Goal: Task Accomplishment & Management: Use online tool/utility

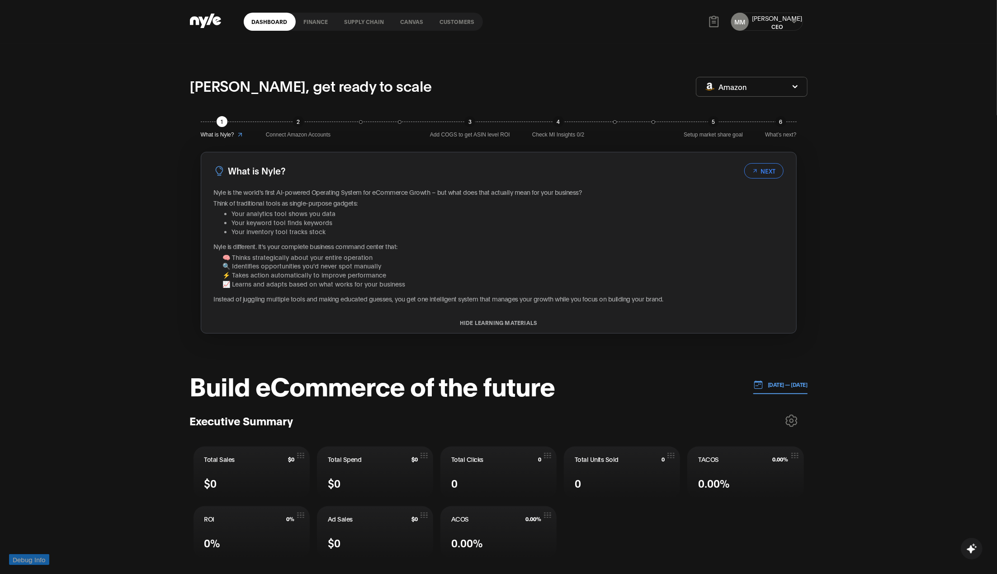
click at [585, 22] on icon at bounding box center [794, 21] width 6 height 5
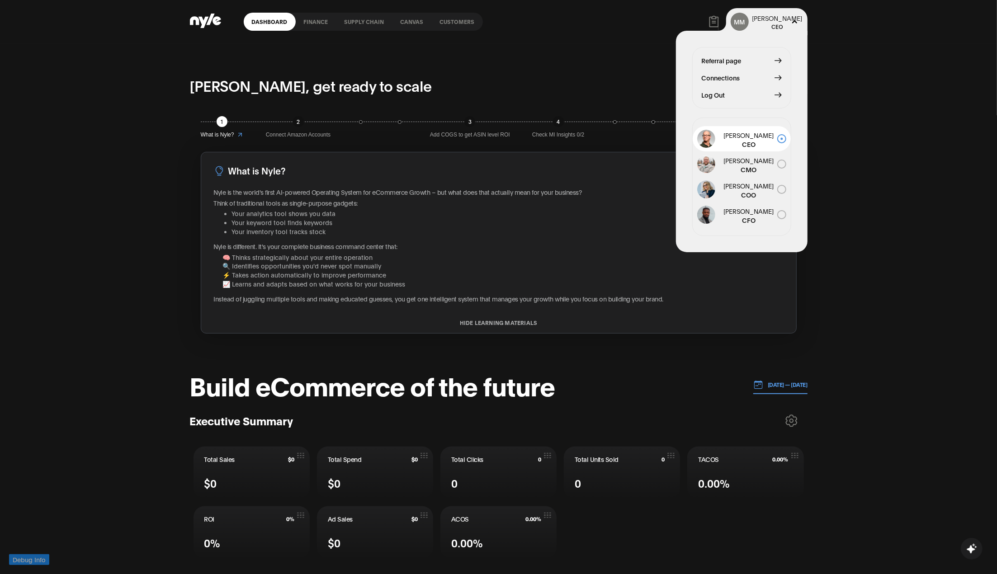
click at [462, 22] on link "Customers" at bounding box center [457, 22] width 51 height 18
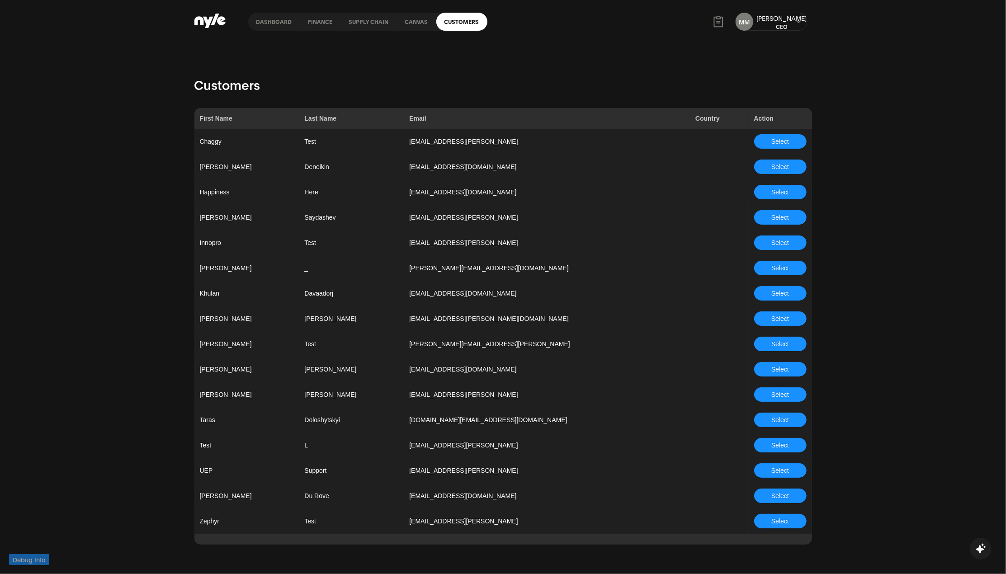
click at [585, 245] on span "Select" at bounding box center [780, 243] width 18 height 10
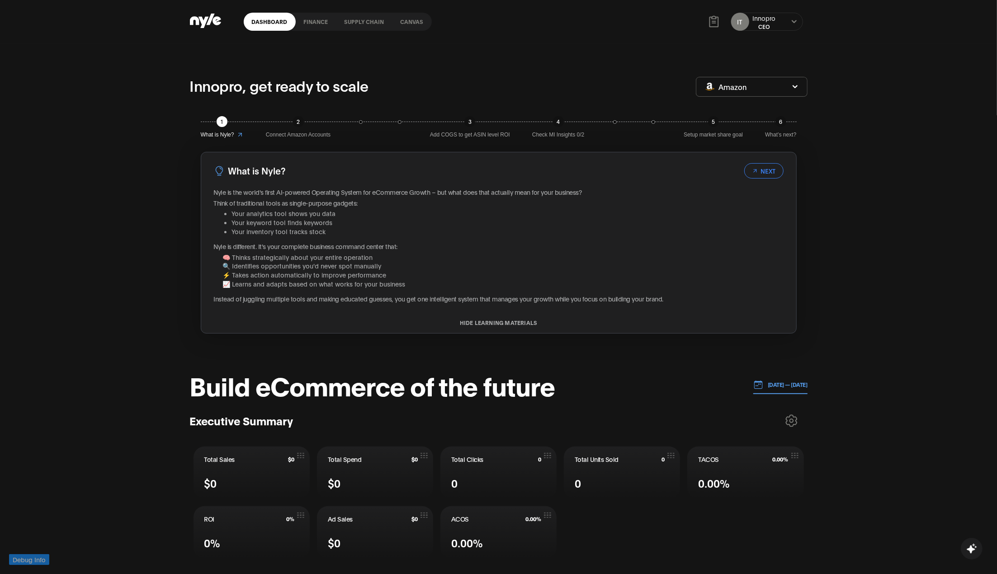
click at [585, 387] on p "[DATE] — [DATE]" at bounding box center [785, 385] width 44 height 8
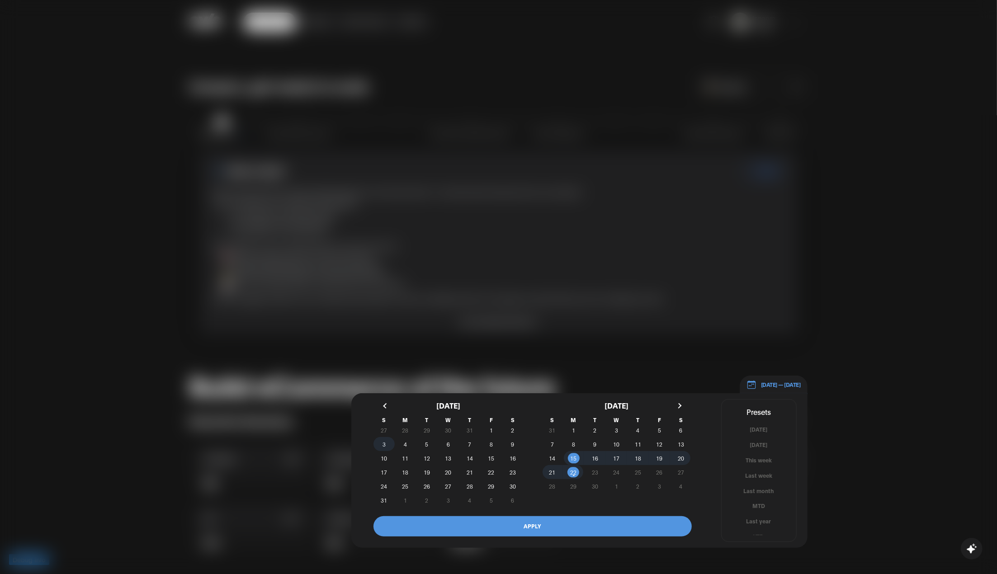
click at [385, 445] on span "3" at bounding box center [383, 444] width 3 height 16
click at [510, 446] on span "9" at bounding box center [512, 443] width 21 height 9
click at [537, 528] on button "APPLY" at bounding box center [532, 526] width 318 height 20
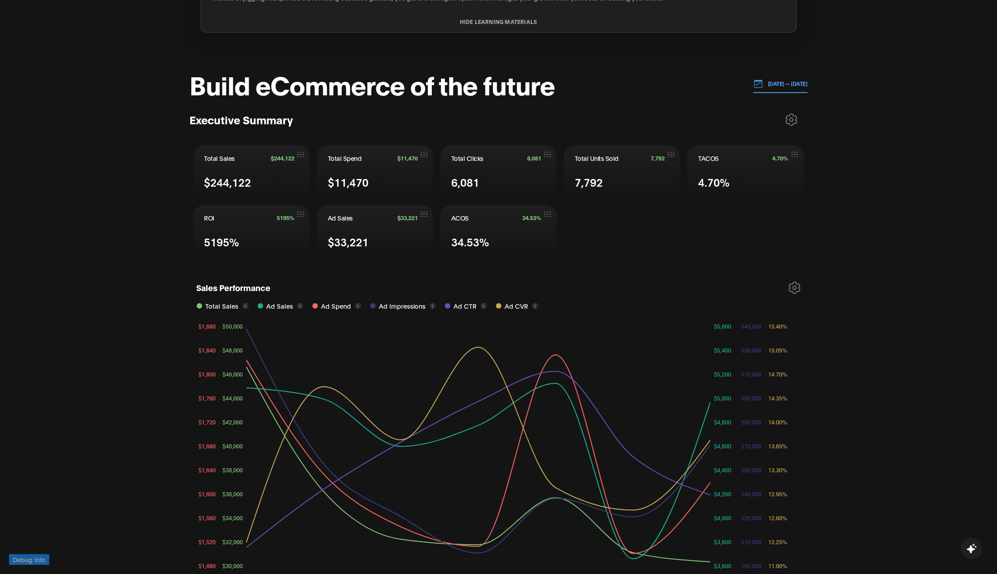
scroll to position [60, 0]
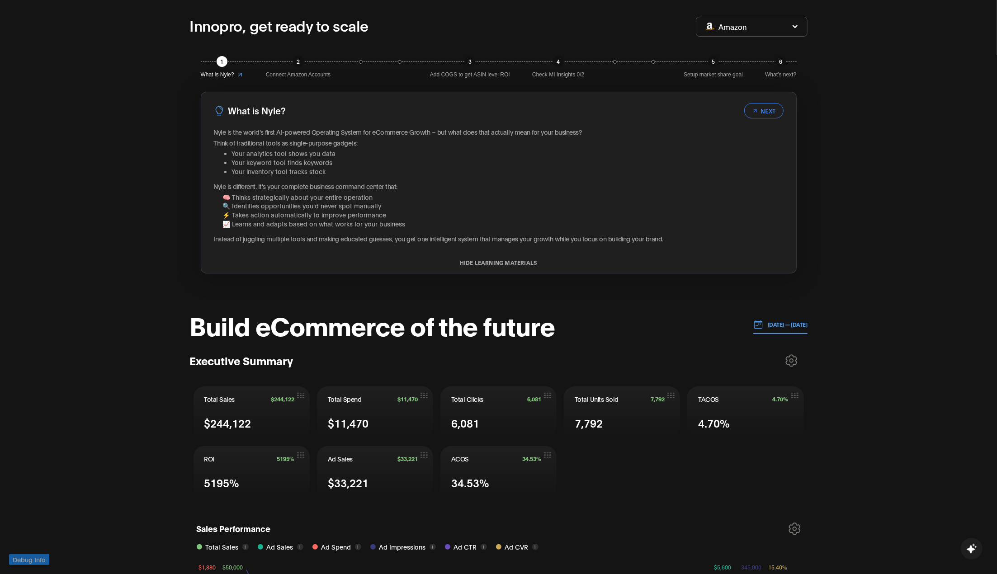
click at [585, 328] on p "03.08.2025 — 09.08.2025" at bounding box center [785, 324] width 44 height 8
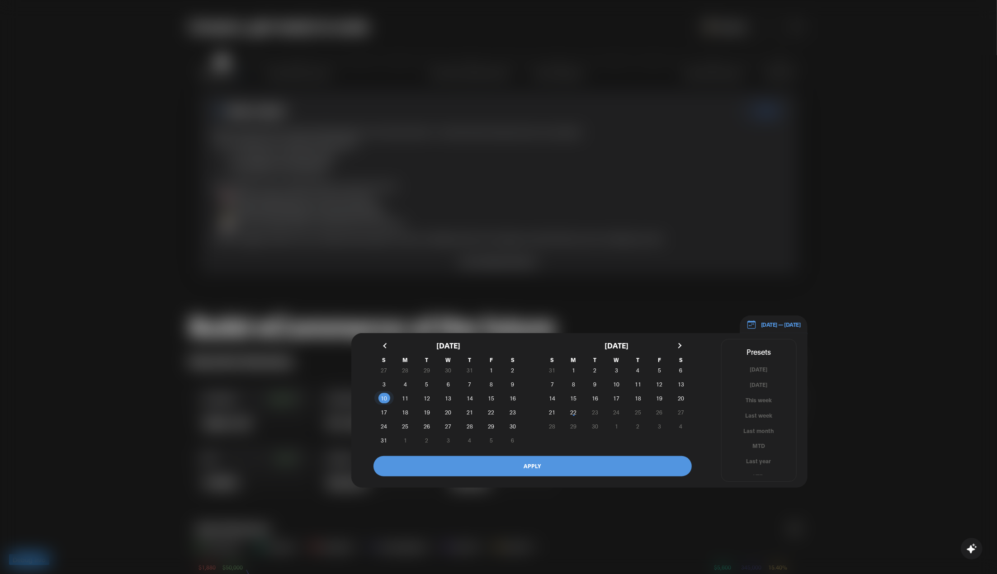
click at [384, 395] on span "10" at bounding box center [384, 398] width 6 height 16
click at [510, 396] on span "16" at bounding box center [512, 398] width 6 height 16
click at [535, 459] on button "APPLY" at bounding box center [532, 466] width 318 height 20
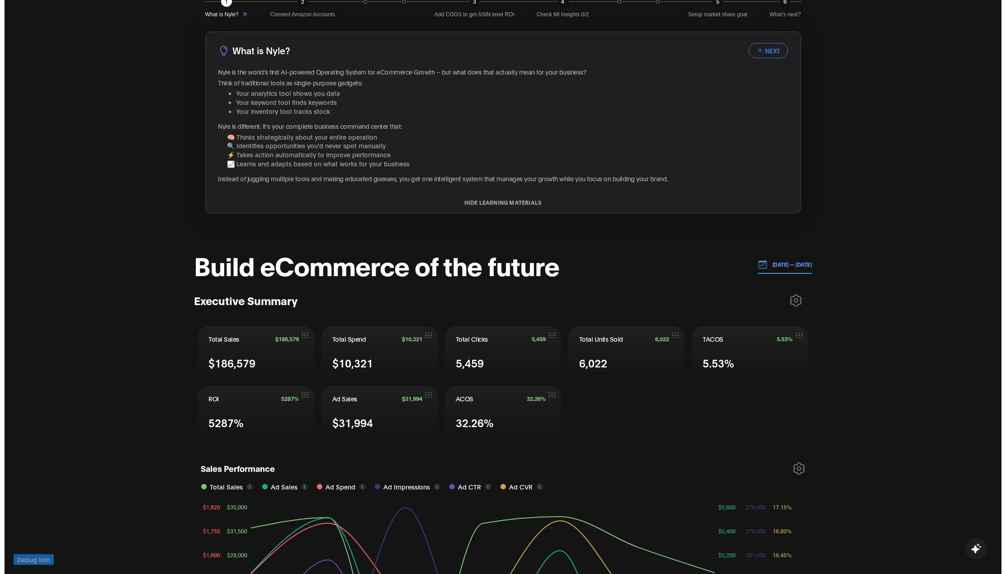
scroll to position [0, 0]
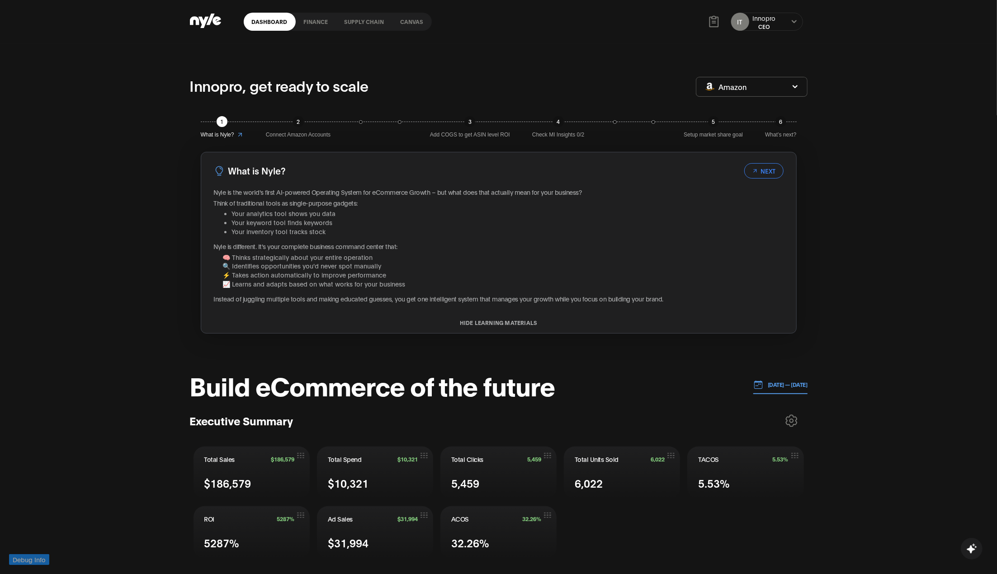
click at [402, 24] on link "Canvas" at bounding box center [411, 22] width 39 height 18
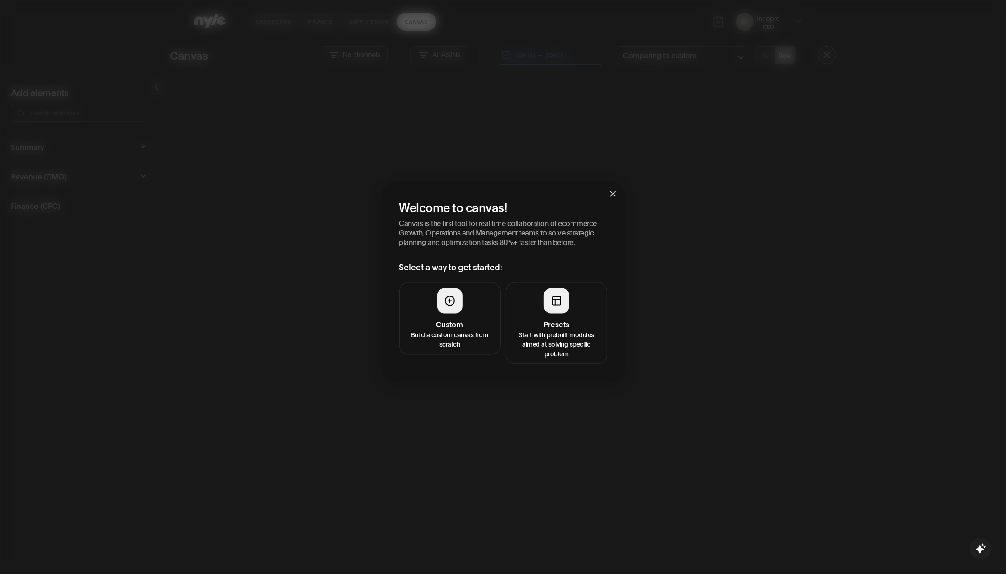
click at [460, 330] on p "Build a custom canvas from scratch" at bounding box center [450, 339] width 90 height 19
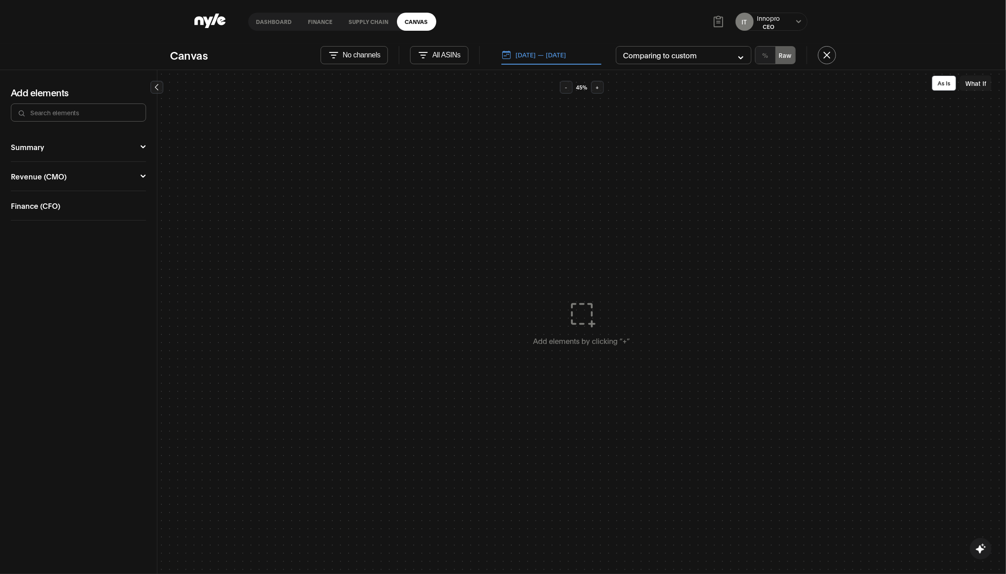
click at [372, 55] on p "No channels" at bounding box center [362, 55] width 38 height 8
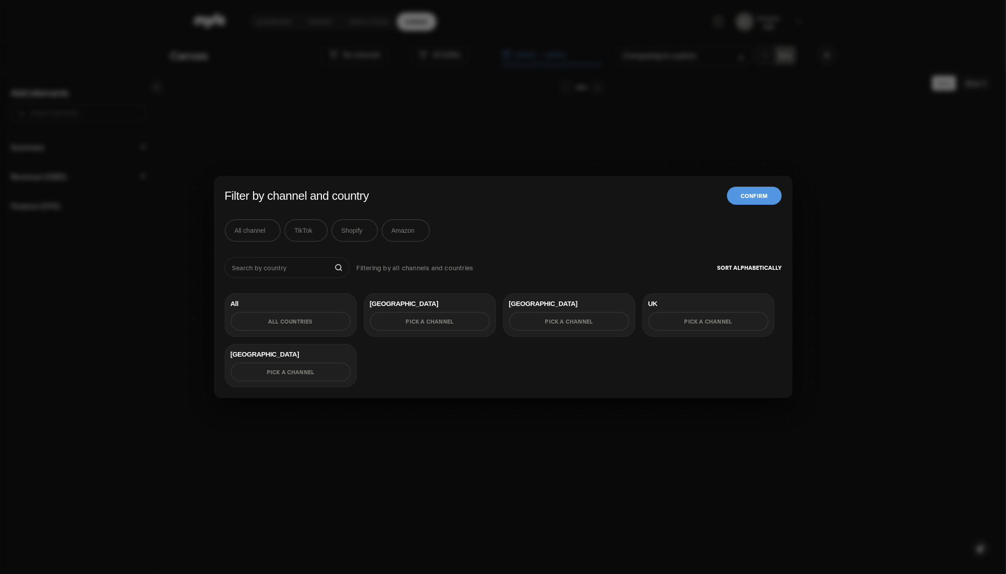
click at [373, 55] on div "Filter by channel and country Confirm All channel TikTok Shopify Amazon Filteri…" at bounding box center [503, 287] width 1006 height 574
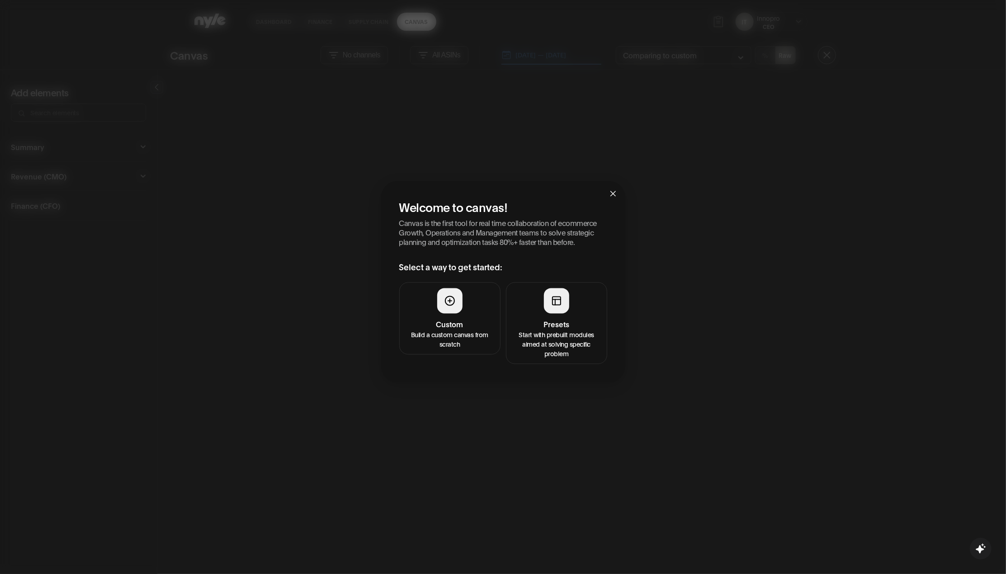
click at [539, 326] on h4 "Presets" at bounding box center [557, 324] width 90 height 11
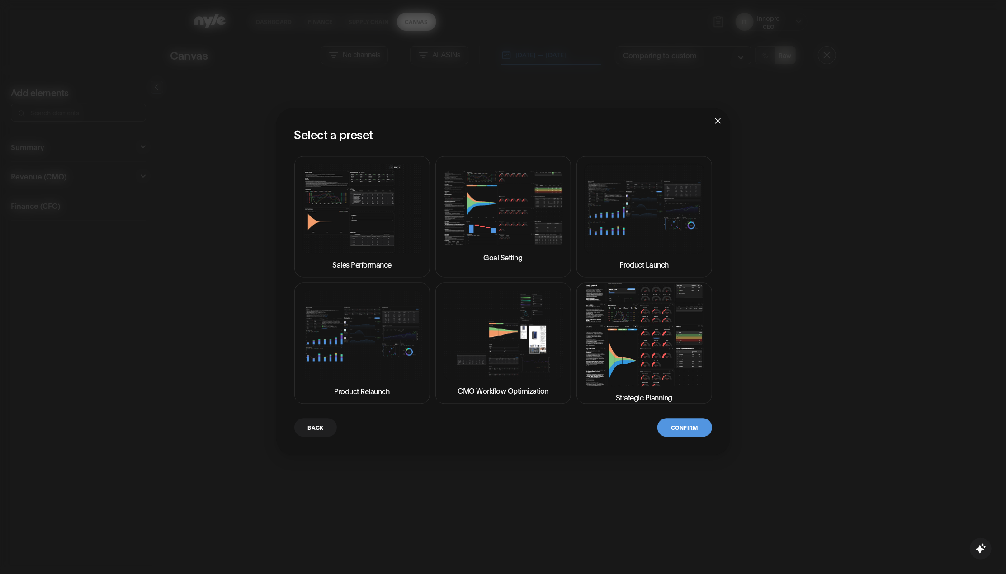
click at [614, 364] on img at bounding box center [644, 335] width 120 height 103
click at [686, 427] on button "Confirm" at bounding box center [684, 428] width 54 height 19
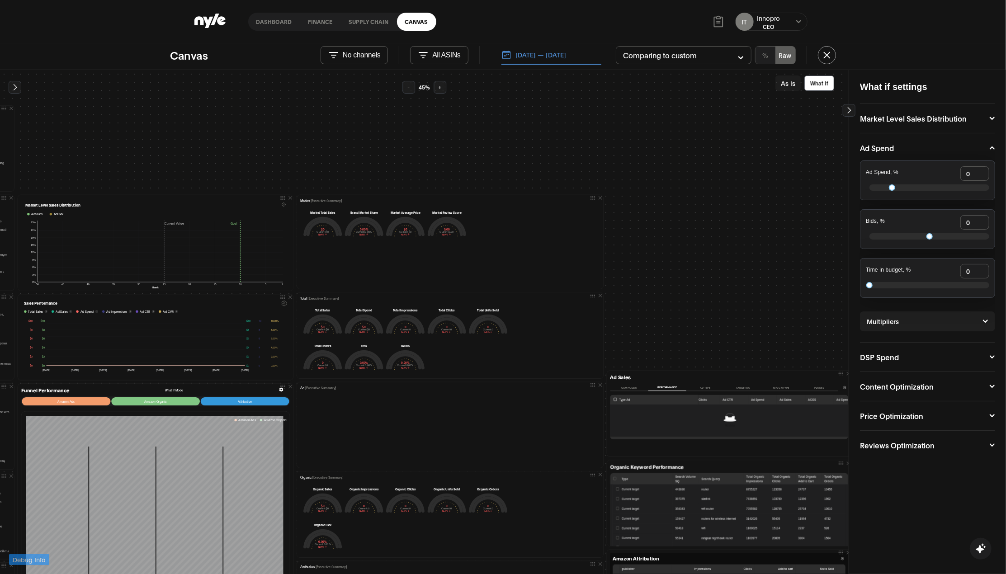
scroll to position [0, 181]
drag, startPoint x: 328, startPoint y: 92, endPoint x: 332, endPoint y: 63, distance: 29.2
click at [330, 78] on div "Priority Actions Step 1 — Secure Inventory & Avoid Stockouts (Immediate — 0–7 d…" at bounding box center [424, 322] width 848 height 504
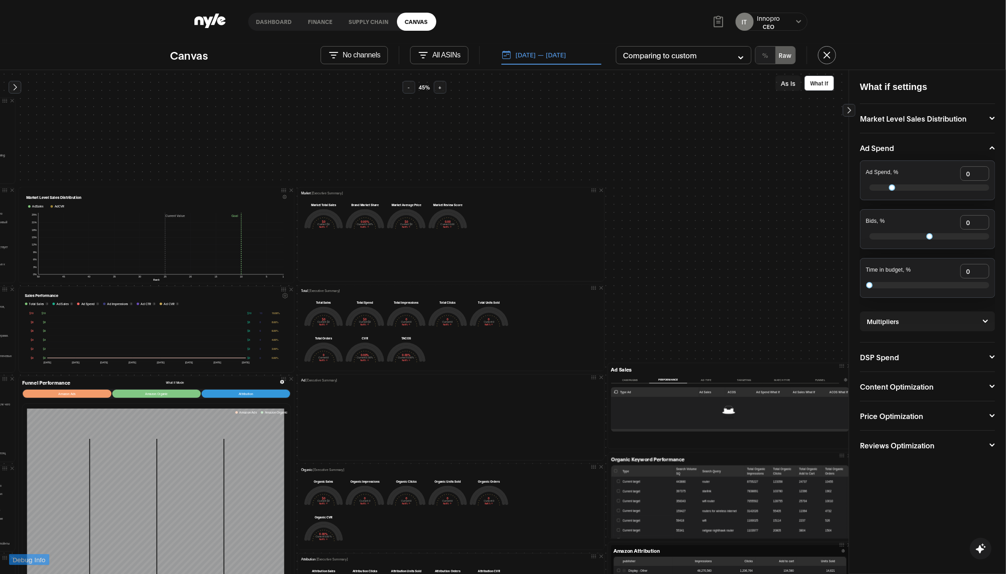
click at [334, 51] on icon at bounding box center [333, 55] width 11 height 11
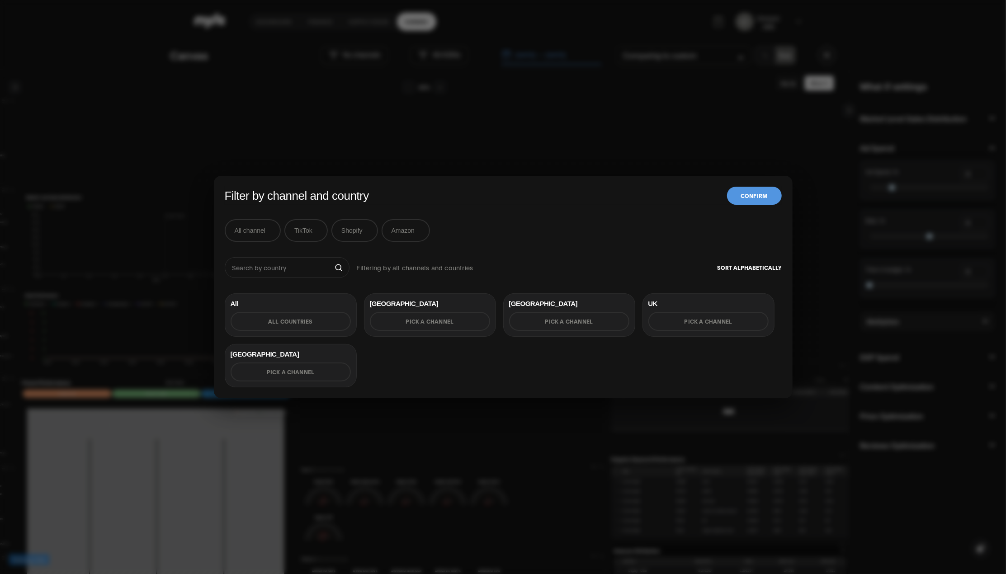
click at [404, 233] on button "Amazon" at bounding box center [406, 230] width 48 height 23
click at [283, 371] on button "Select" at bounding box center [291, 372] width 120 height 19
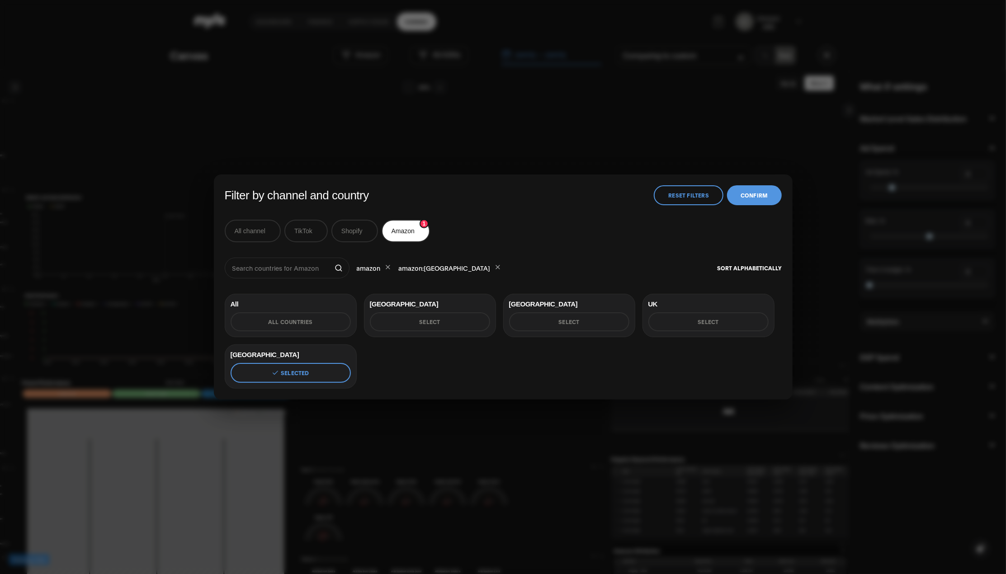
click at [746, 203] on button "Confirm" at bounding box center [754, 195] width 54 height 20
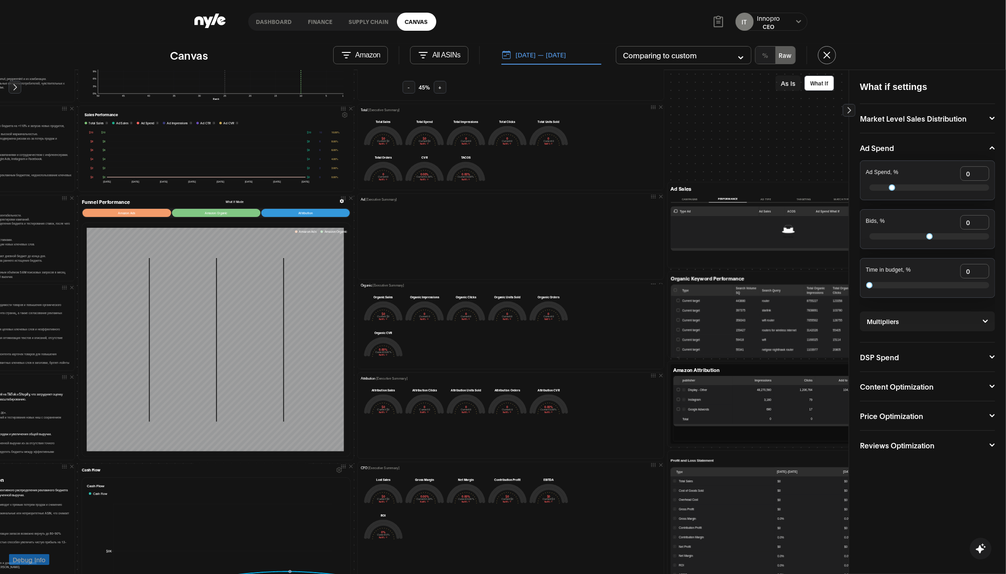
scroll to position [0, 120]
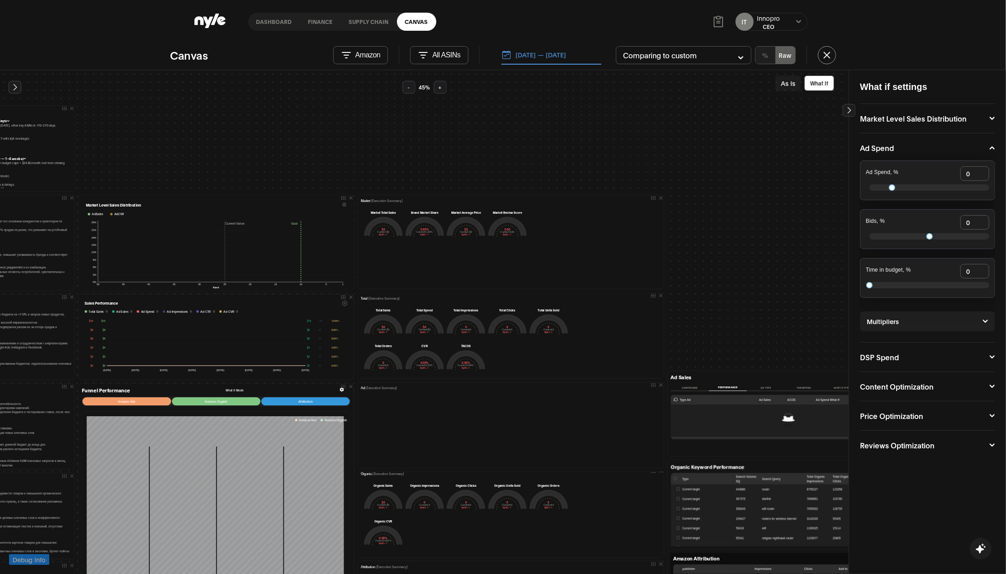
click at [542, 54] on button "[DATE] — [DATE]" at bounding box center [551, 55] width 100 height 19
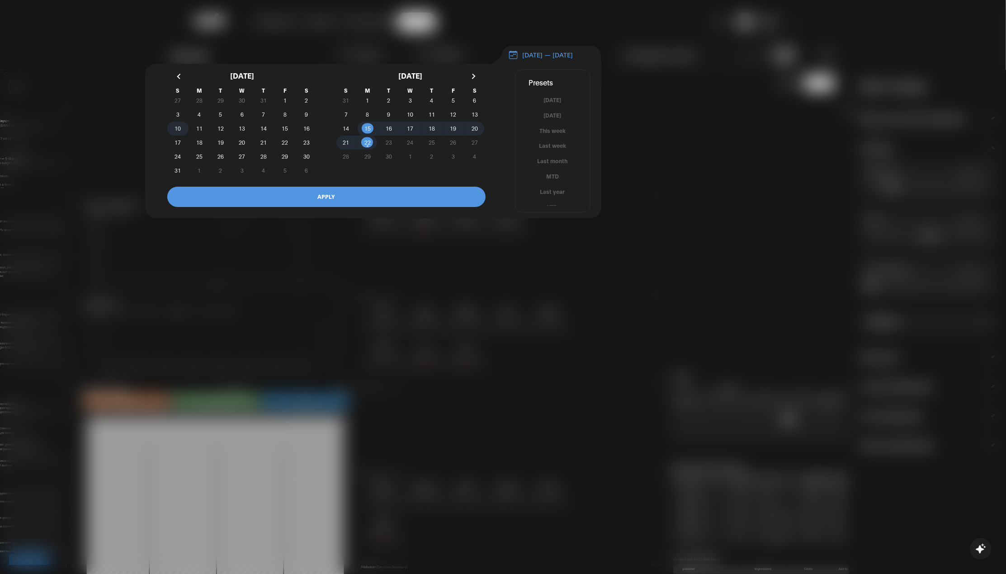
click at [180, 134] on span "10" at bounding box center [177, 128] width 6 height 16
click at [305, 134] on span "16" at bounding box center [306, 128] width 6 height 16
click at [287, 104] on span "1" at bounding box center [284, 100] width 21 height 9
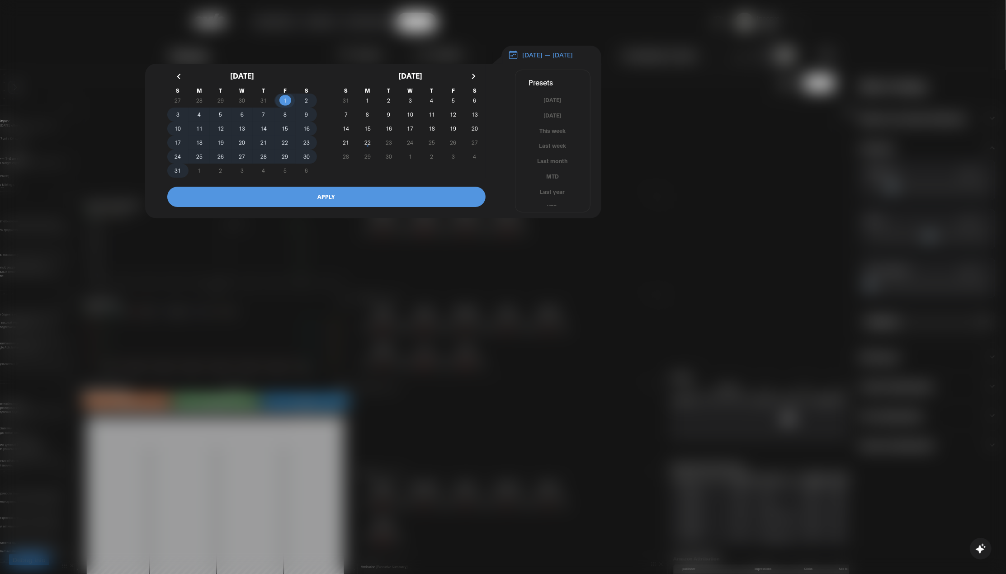
click at [176, 176] on span "31" at bounding box center [177, 170] width 6 height 16
click at [254, 198] on button "APPLY" at bounding box center [326, 197] width 318 height 20
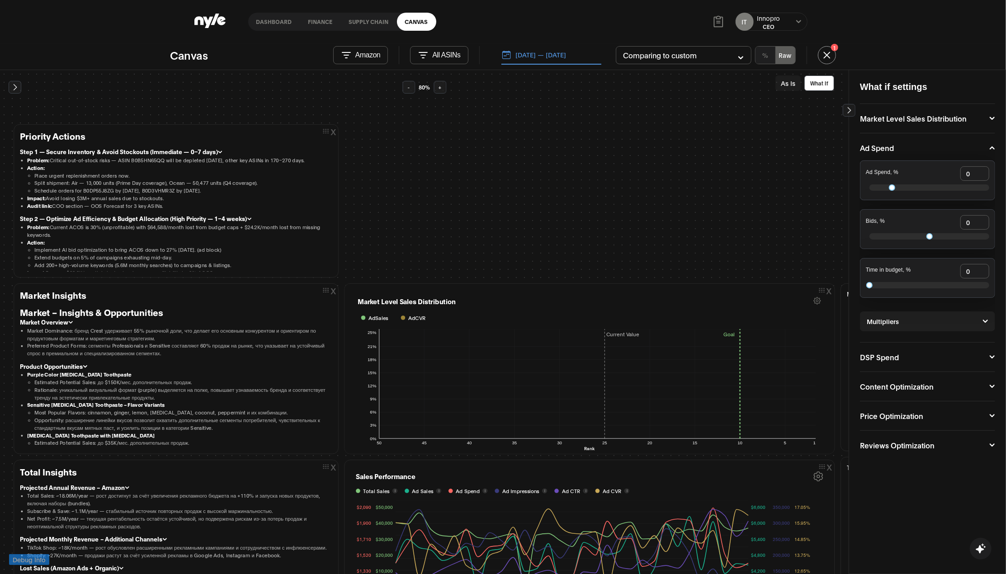
scroll to position [181, 0]
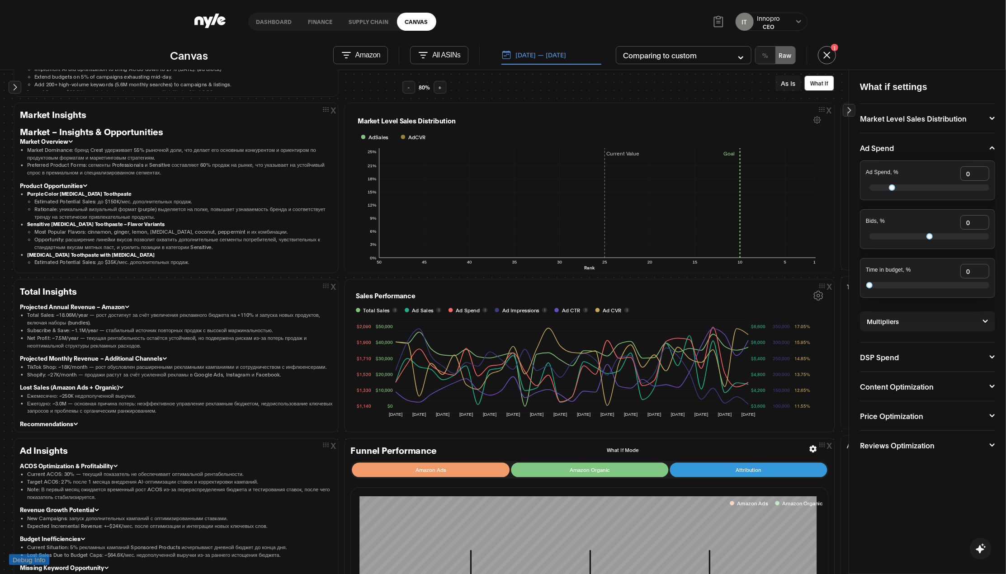
drag, startPoint x: 503, startPoint y: 89, endPoint x: 506, endPoint y: 100, distance: 11.9
